Goal: Task Accomplishment & Management: Manage account settings

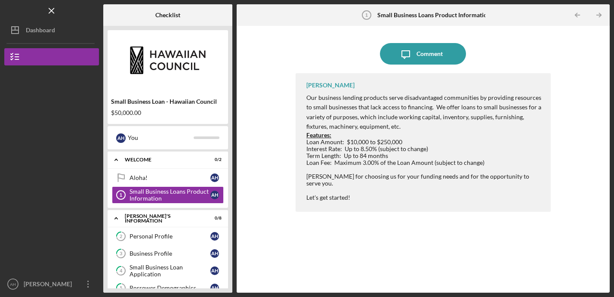
scroll to position [96, 0]
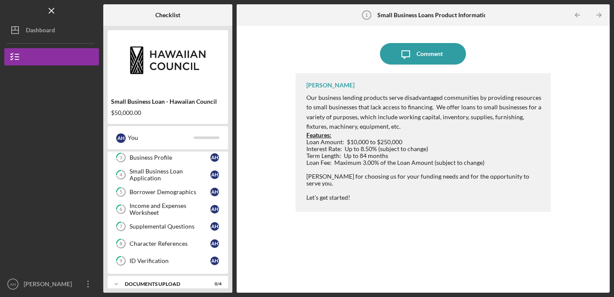
click at [151, 159] on div "Business Profile" at bounding box center [170, 157] width 81 height 7
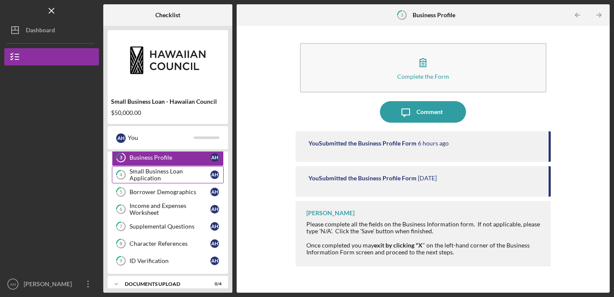
scroll to position [124, 0]
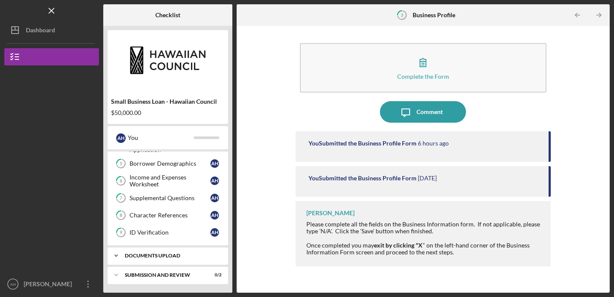
click at [146, 252] on div "Icon/Expander DOCUMENTS UPLOAD 0 / 4" at bounding box center [168, 255] width 121 height 17
click at [146, 275] on div "Business Entity Documents" at bounding box center [170, 273] width 81 height 7
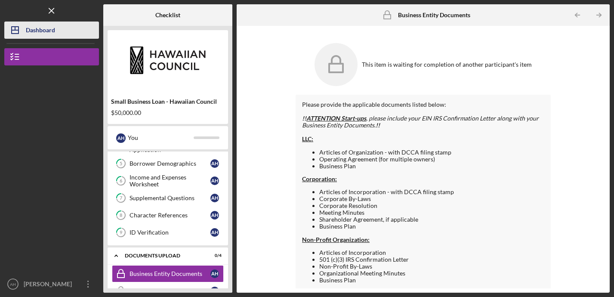
click at [53, 28] on div "Dashboard" at bounding box center [40, 31] width 29 height 19
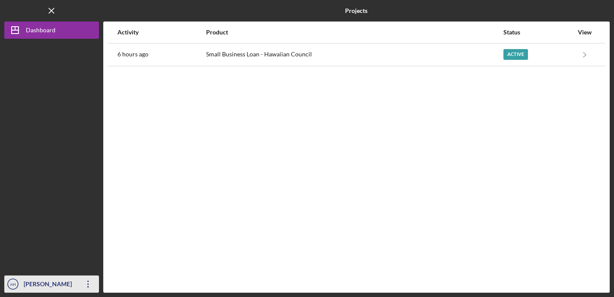
click at [87, 281] on icon "Icon/Overflow" at bounding box center [88, 284] width 22 height 22
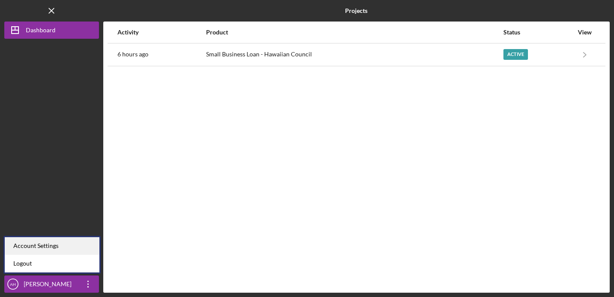
click at [89, 251] on div "Account Settings" at bounding box center [52, 246] width 95 height 18
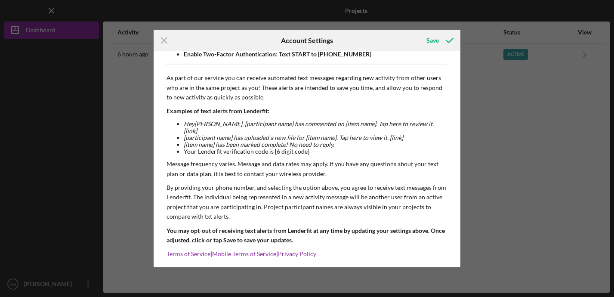
scroll to position [87, 0]
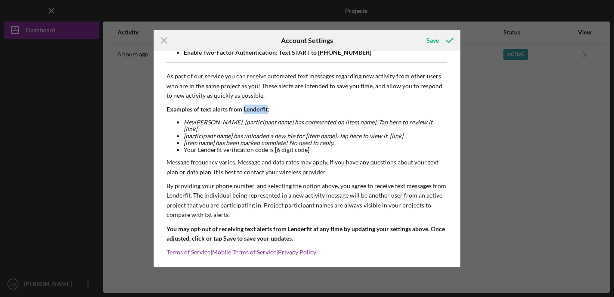
drag, startPoint x: 267, startPoint y: 109, endPoint x: 244, endPoint y: 109, distance: 23.2
click at [244, 109] on p "Examples of text alerts from Lenderfit:" at bounding box center [308, 109] width 282 height 9
copy p "Lenderfit"
click at [164, 40] on line at bounding box center [164, 41] width 6 height 6
